Goal: Navigation & Orientation: Find specific page/section

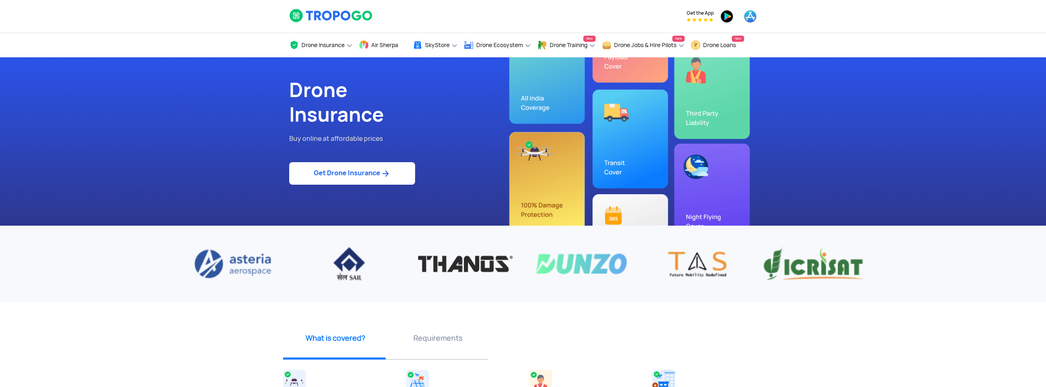
click at [384, 171] on img at bounding box center [385, 174] width 10 height 10
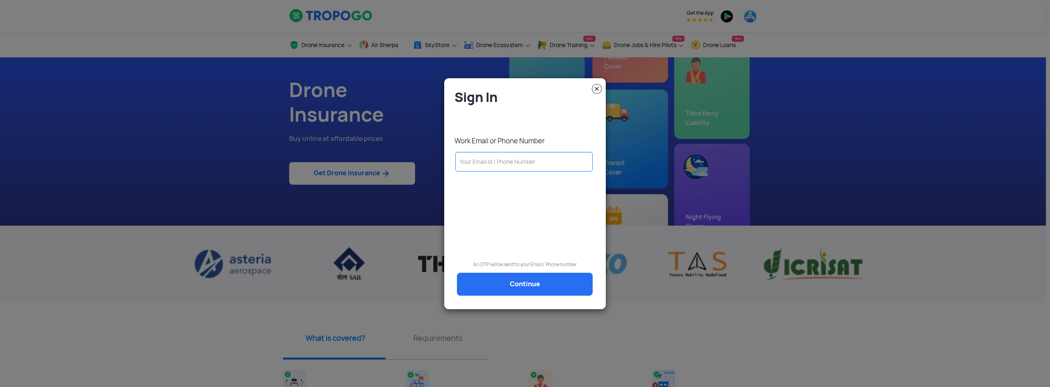
click at [596, 87] on img at bounding box center [597, 89] width 10 height 10
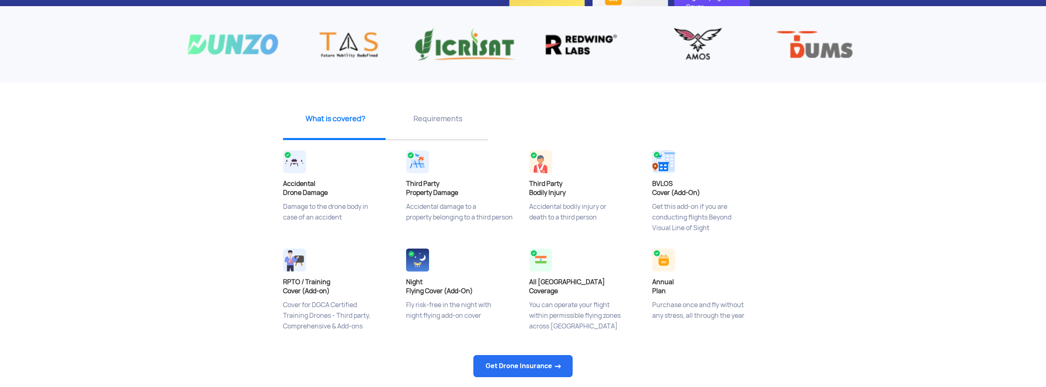
scroll to position [246, 0]
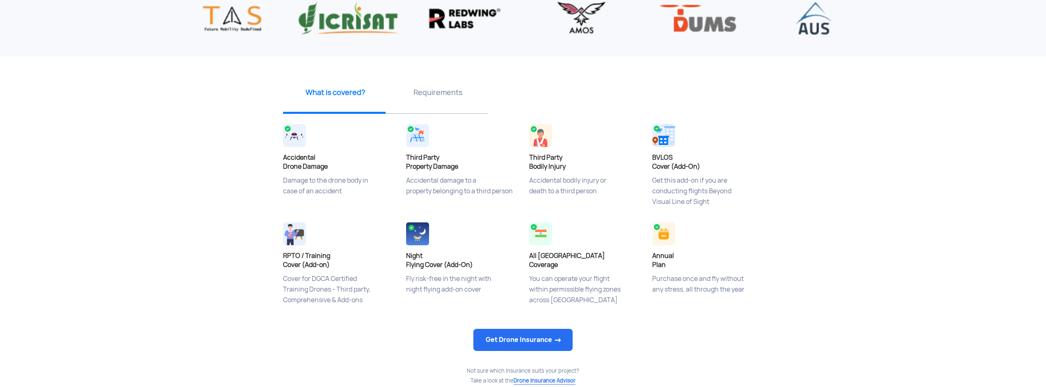
click at [446, 102] on div "Requirements" at bounding box center [436, 95] width 103 height 37
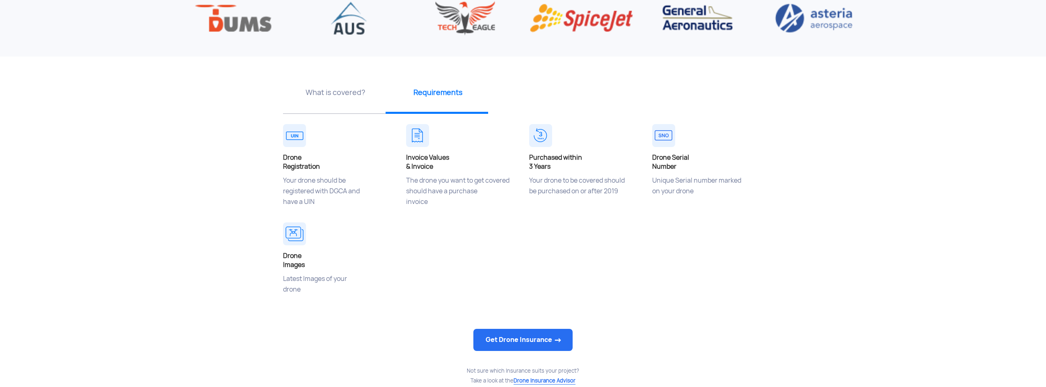
click at [339, 98] on div "What is covered?" at bounding box center [334, 95] width 103 height 37
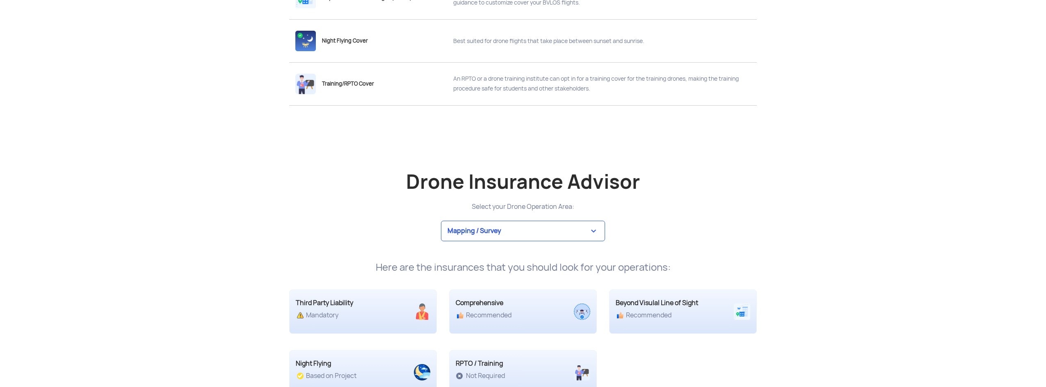
scroll to position [1476, 0]
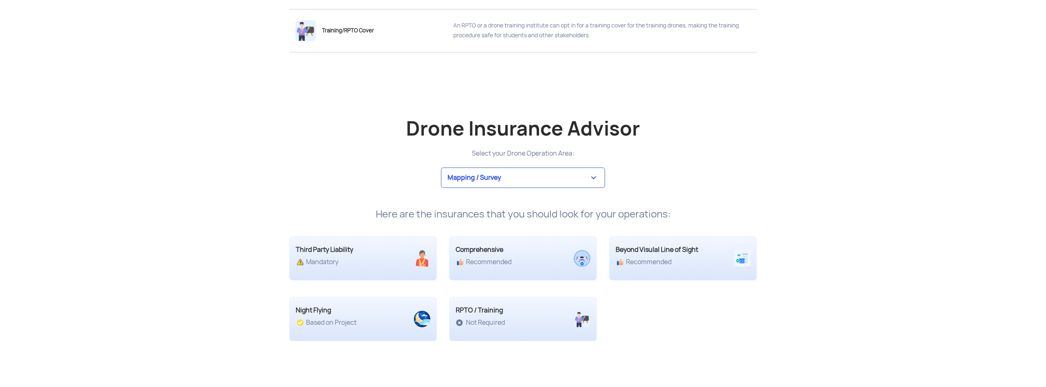
click at [579, 175] on select "Mapping / Survey Event Photography Agriculture Recreational Emergency / Police …" at bounding box center [523, 178] width 164 height 21
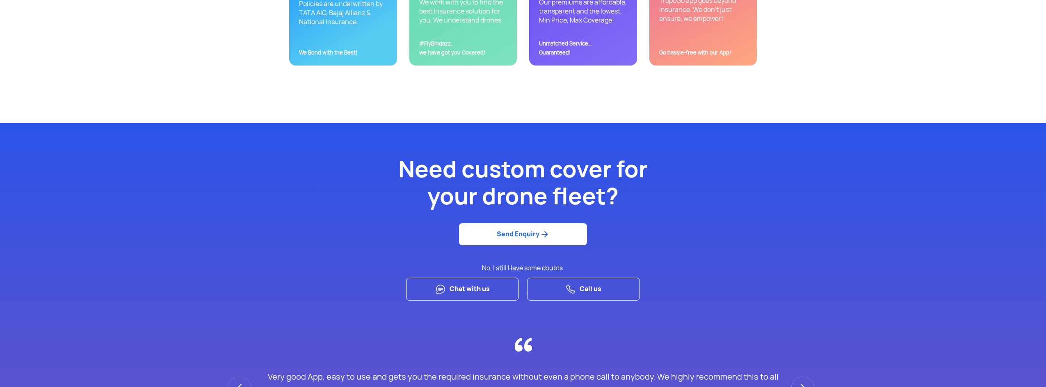
scroll to position [2091, 0]
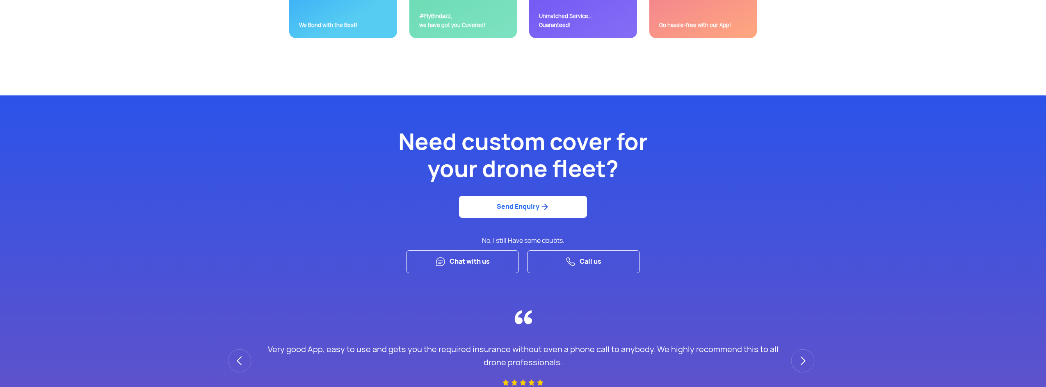
click at [449, 266] on link "Chat with us" at bounding box center [462, 262] width 113 height 23
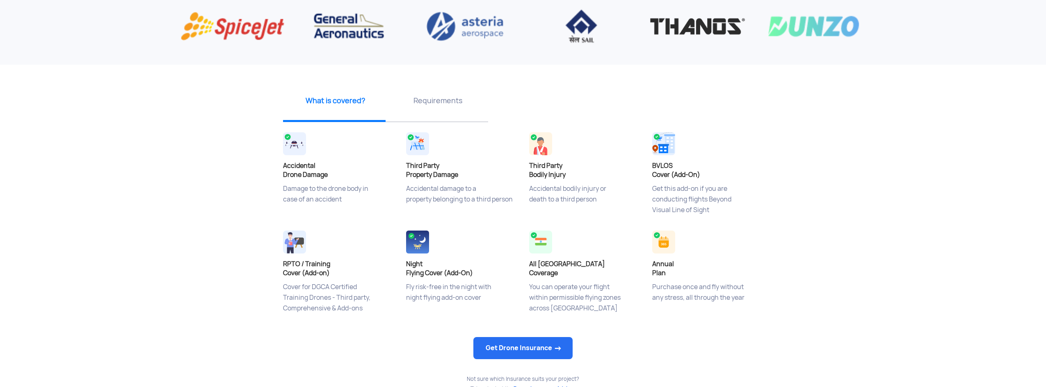
scroll to position [0, 0]
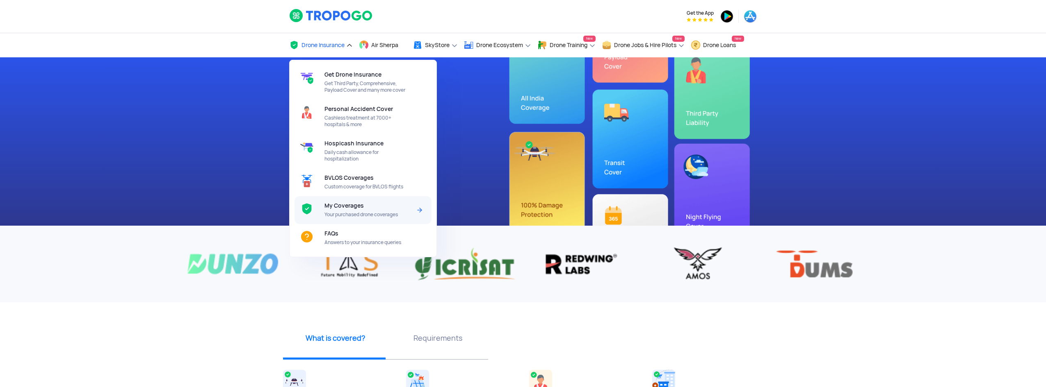
click at [356, 207] on span "My Coverages" at bounding box center [343, 206] width 39 height 7
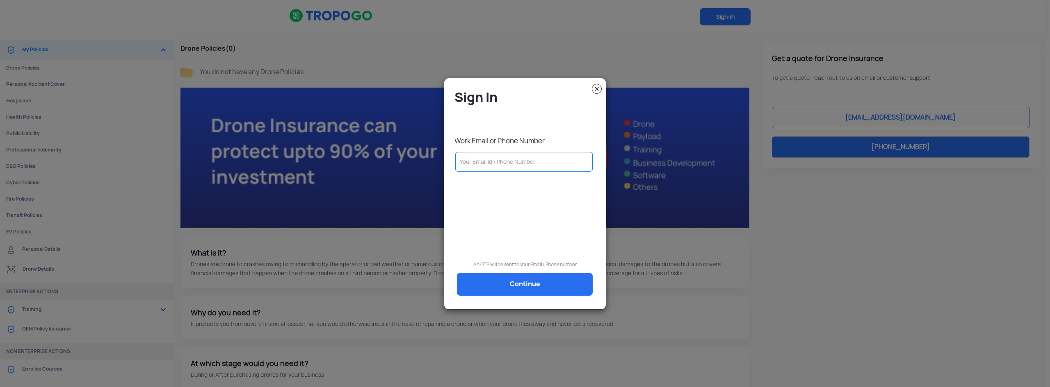
click at [598, 87] on img at bounding box center [597, 89] width 10 height 10
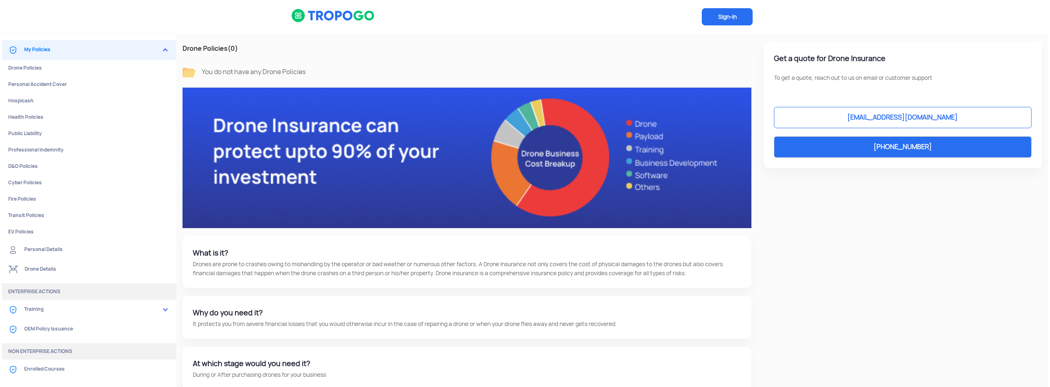
scroll to position [138, 0]
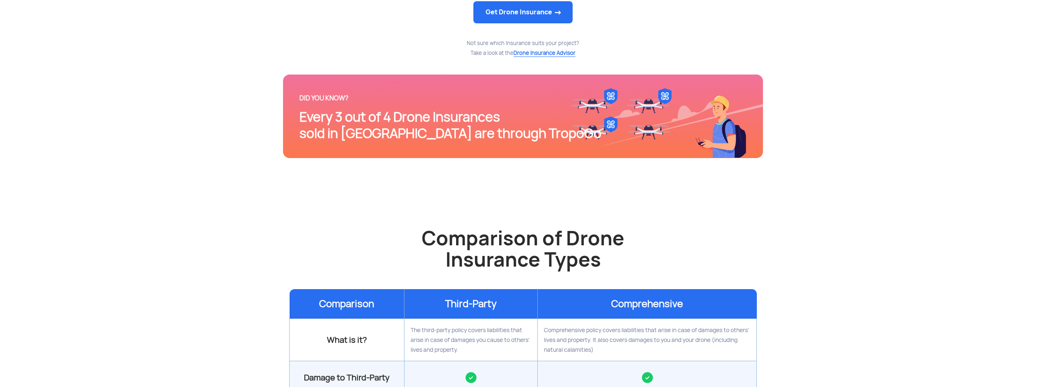
scroll to position [246, 0]
